Goal: Task Accomplishment & Management: Complete application form

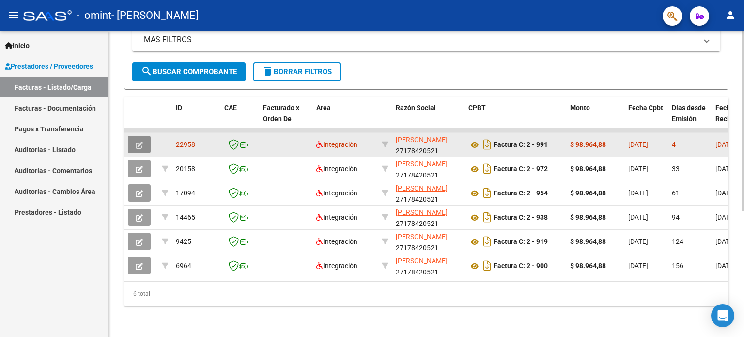
click at [141, 141] on icon "button" at bounding box center [139, 144] width 7 height 7
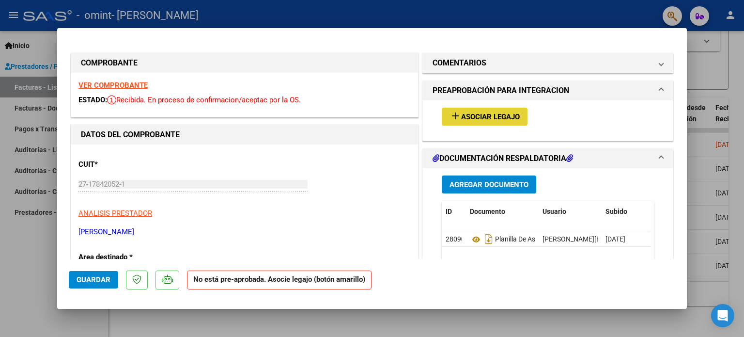
click at [488, 116] on span "Asociar Legajo" at bounding box center [490, 116] width 59 height 9
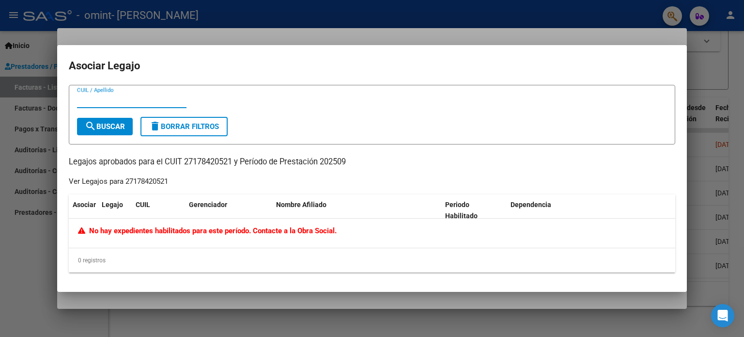
click at [730, 63] on div at bounding box center [372, 168] width 744 height 337
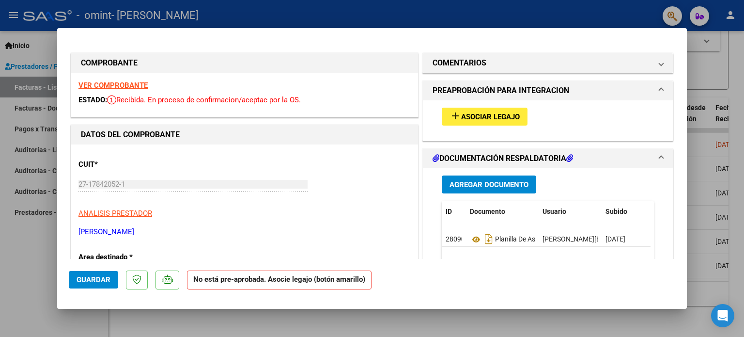
click at [743, 71] on div at bounding box center [372, 168] width 744 height 337
type input "$ 0,00"
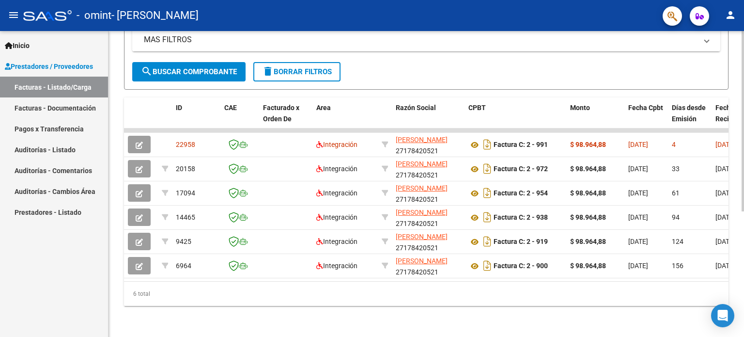
click at [707, 36] on span at bounding box center [707, 39] width 4 height 11
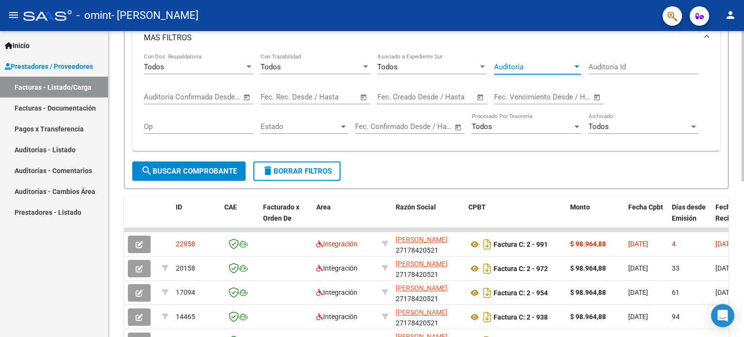
click at [577, 65] on div at bounding box center [576, 66] width 5 height 2
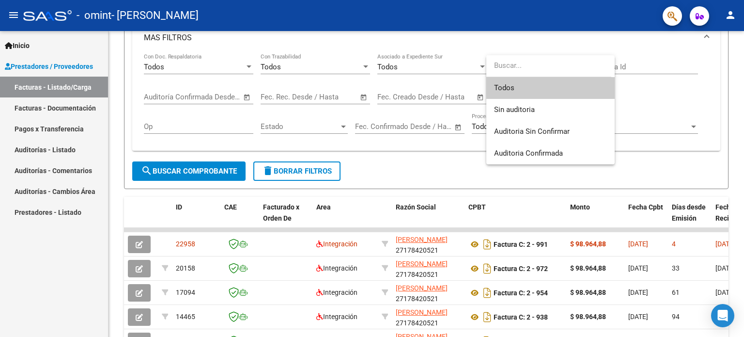
click at [732, 48] on div at bounding box center [372, 168] width 744 height 337
